Goal: Transaction & Acquisition: Purchase product/service

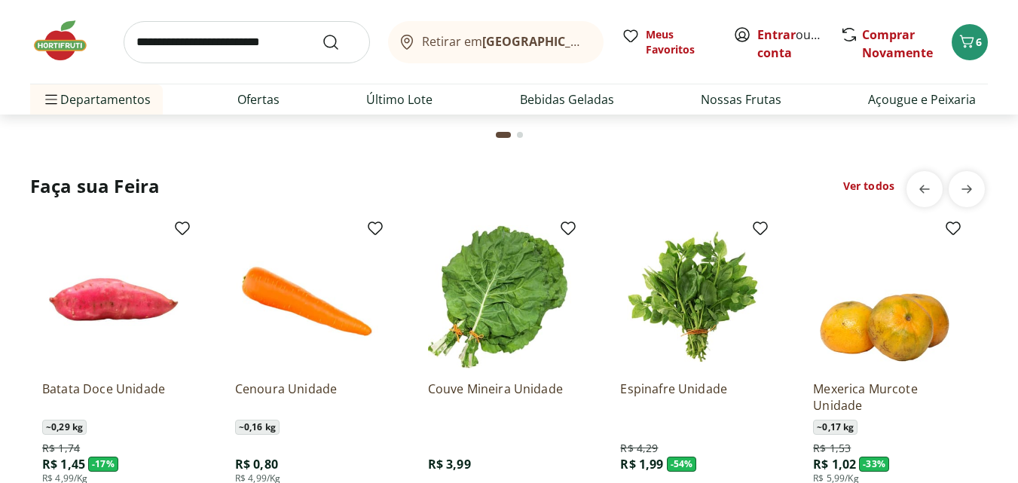
scroll to position [1271, 0]
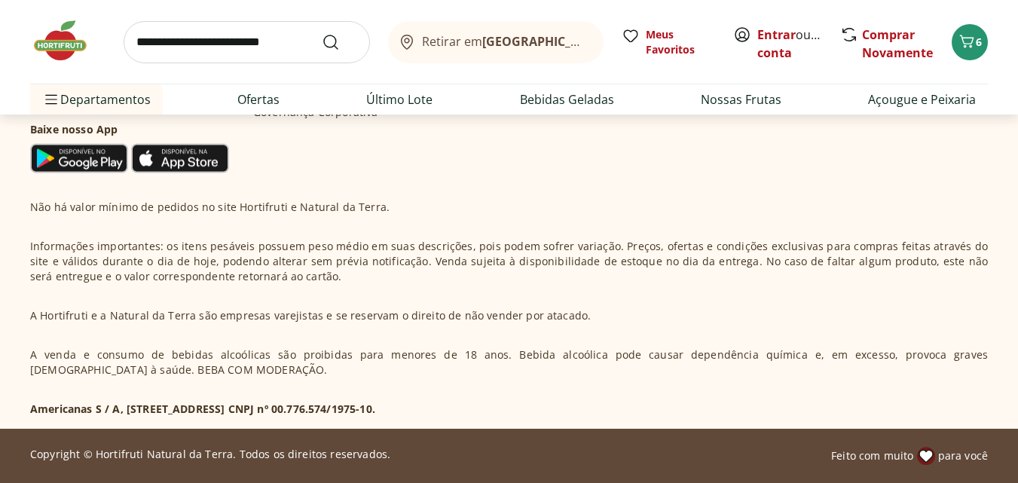
type input "*"
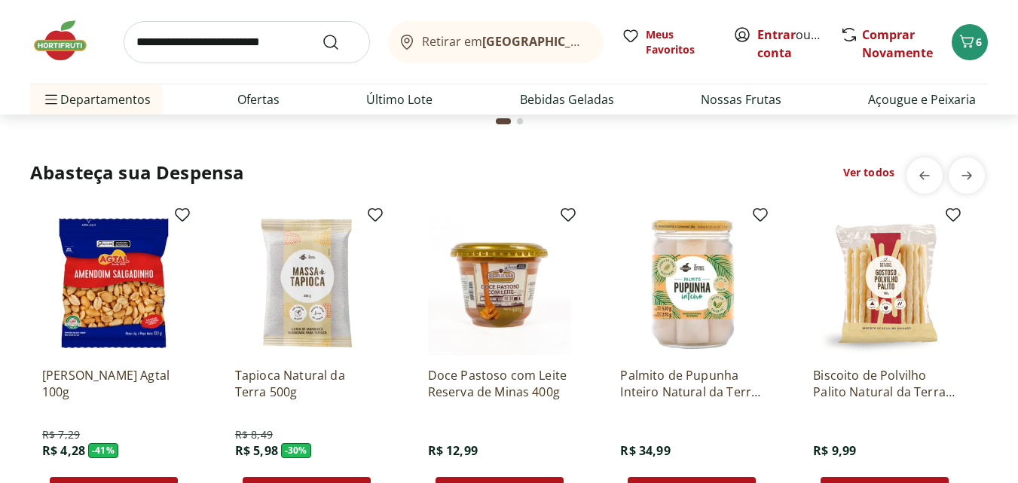
scroll to position [2454, 0]
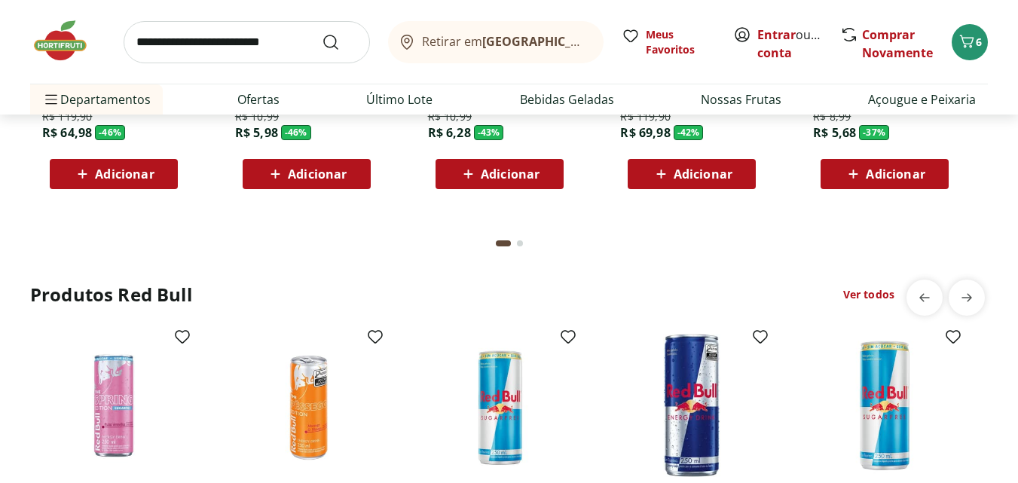
scroll to position [4307, 0]
